Goal: Information Seeking & Learning: Learn about a topic

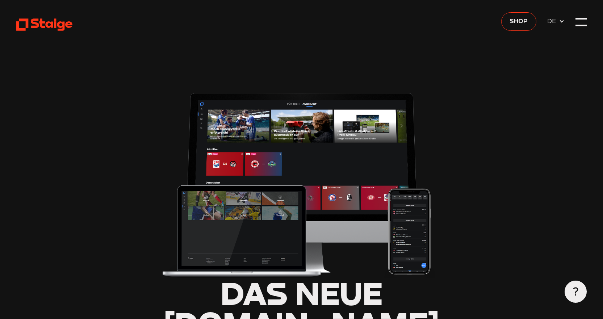
type input "0.8"
click at [582, 25] on div at bounding box center [581, 21] width 11 height 11
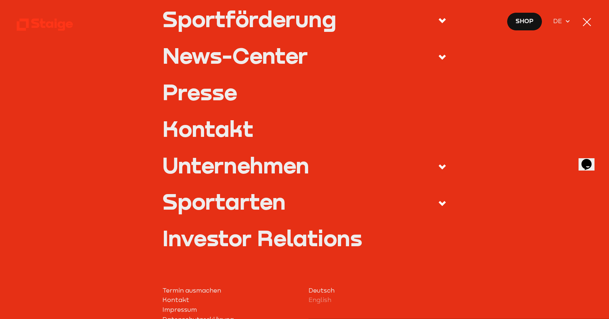
scroll to position [254, 0]
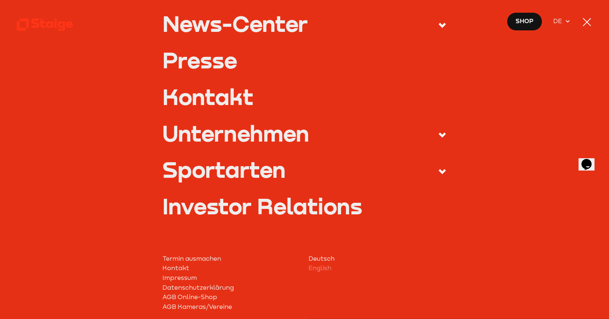
click at [237, 135] on div "Unternehmen" at bounding box center [235, 133] width 147 height 22
click at [0, 0] on input "Unternehmen" at bounding box center [0, 0] width 0 height 0
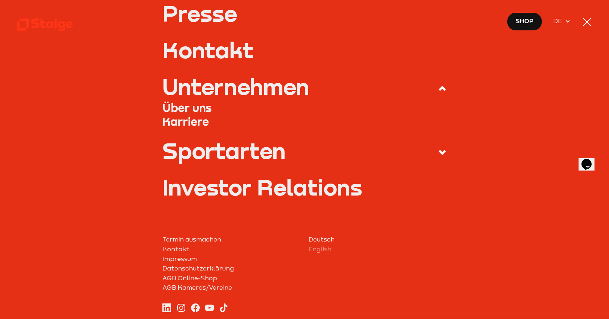
scroll to position [207, 0]
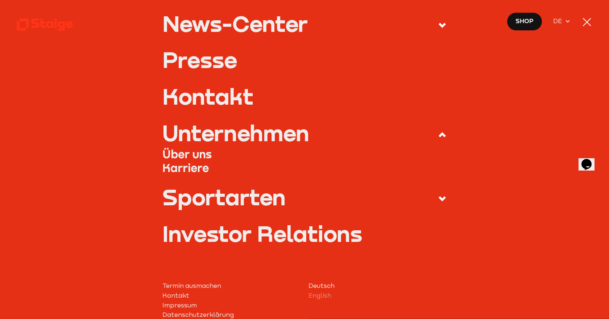
click at [198, 157] on link "Über uns" at bounding box center [304, 154] width 284 height 14
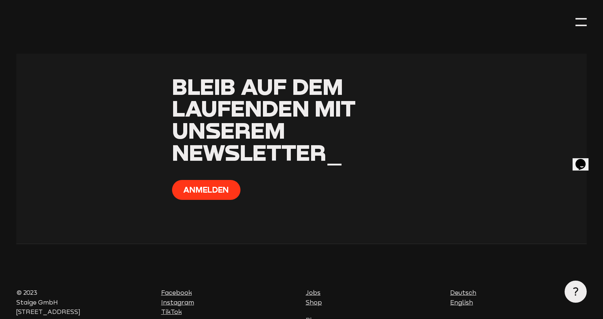
scroll to position [2133, 0]
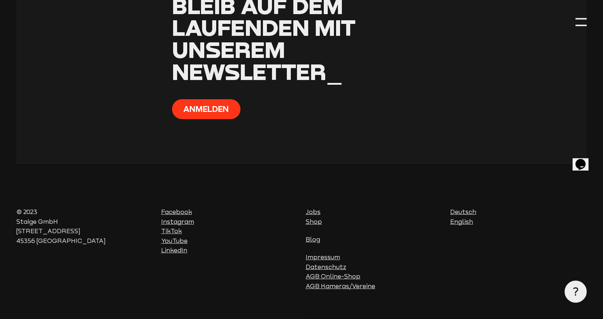
click at [317, 208] on link "Jobs" at bounding box center [313, 211] width 15 height 7
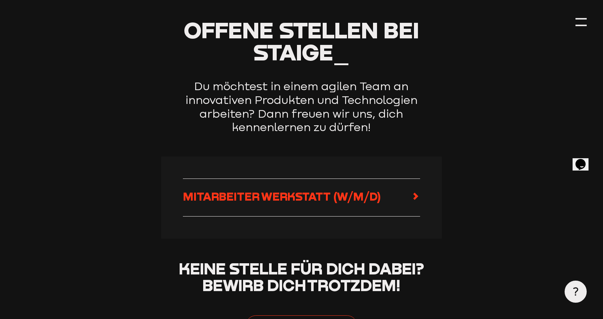
scroll to position [290, 0]
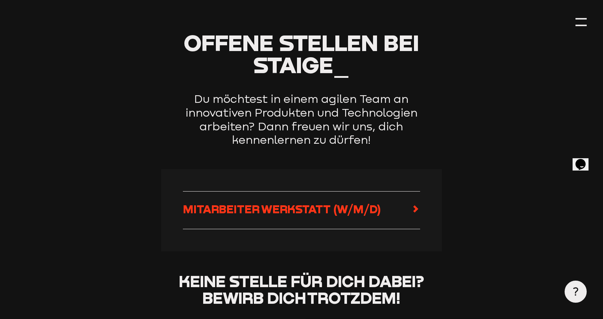
click at [413, 209] on icon at bounding box center [416, 209] width 9 height 9
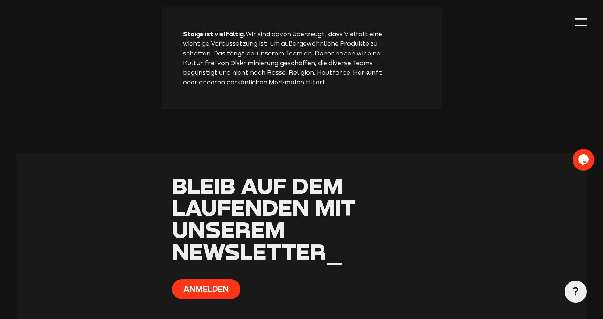
scroll to position [1196, 0]
